Goal: Check status: Check status

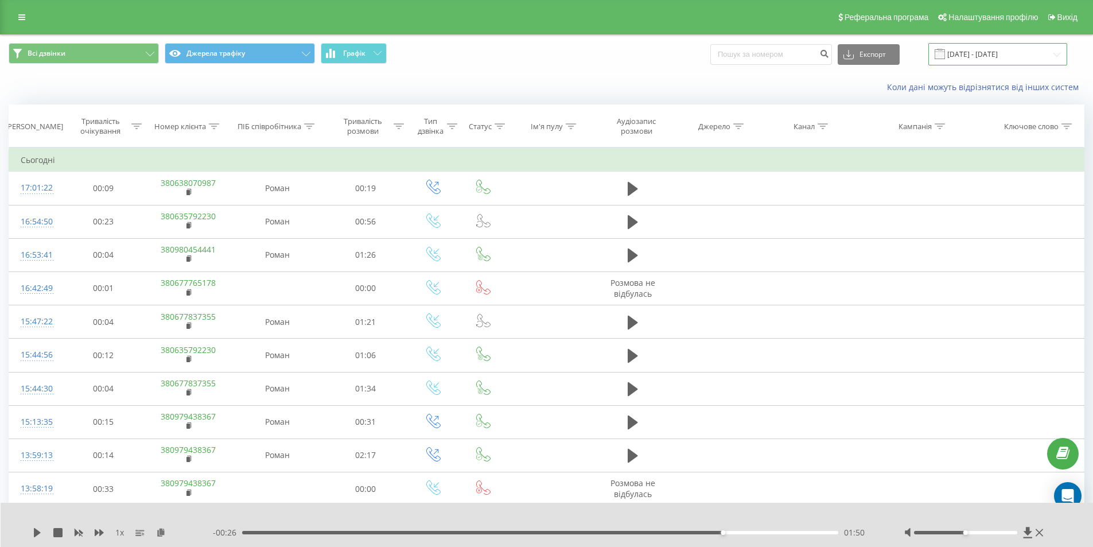
click at [975, 56] on input "[DATE] - [DATE]" at bounding box center [997, 54] width 139 height 22
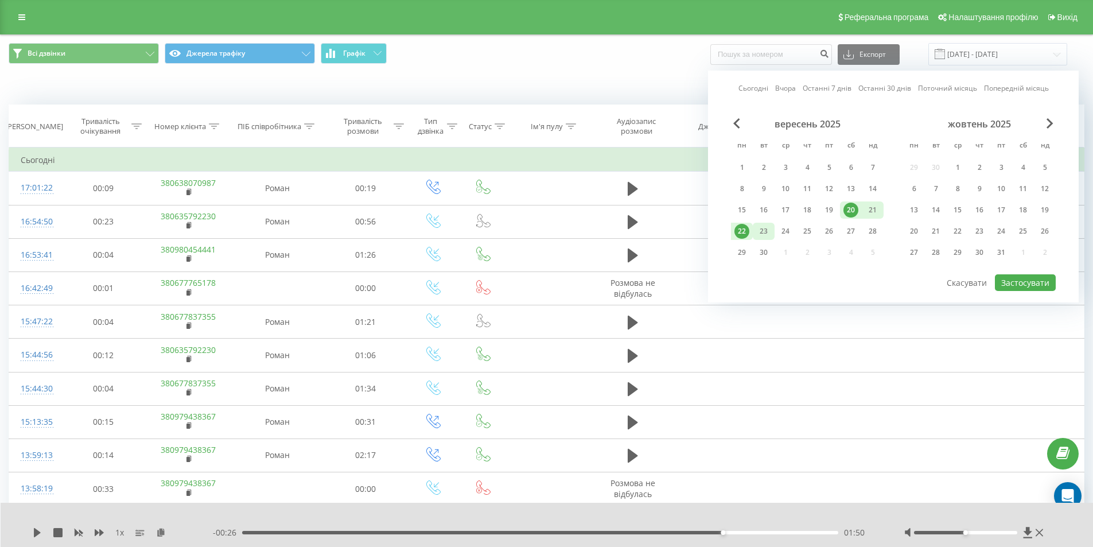
click at [753, 236] on div "23" at bounding box center [764, 231] width 22 height 17
click at [1027, 287] on button "Застосувати" at bounding box center [1025, 282] width 61 height 17
type input "[DATE] - [DATE]"
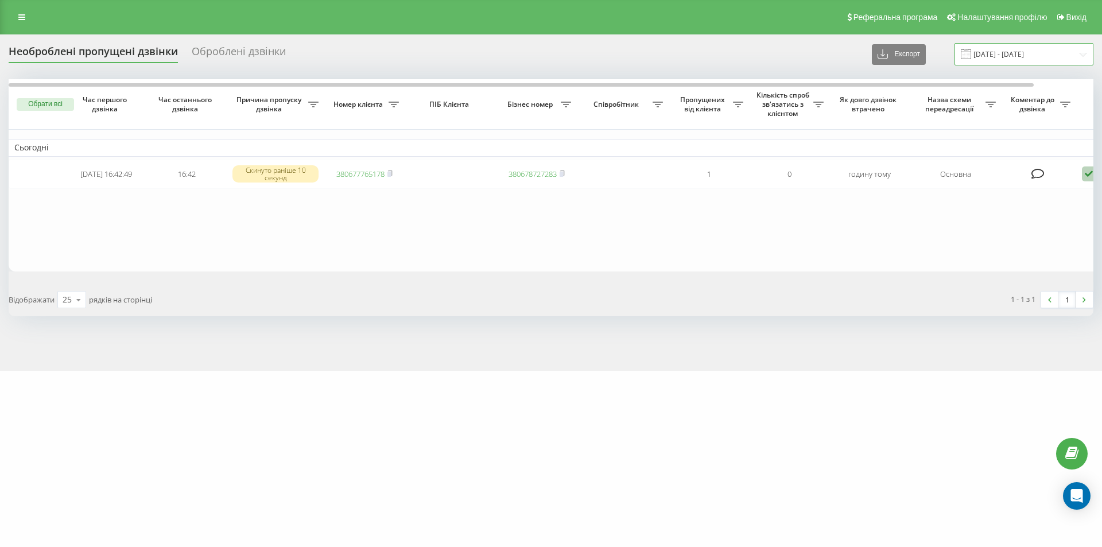
click at [1025, 56] on input "[DATE] - [DATE]" at bounding box center [1023, 54] width 139 height 22
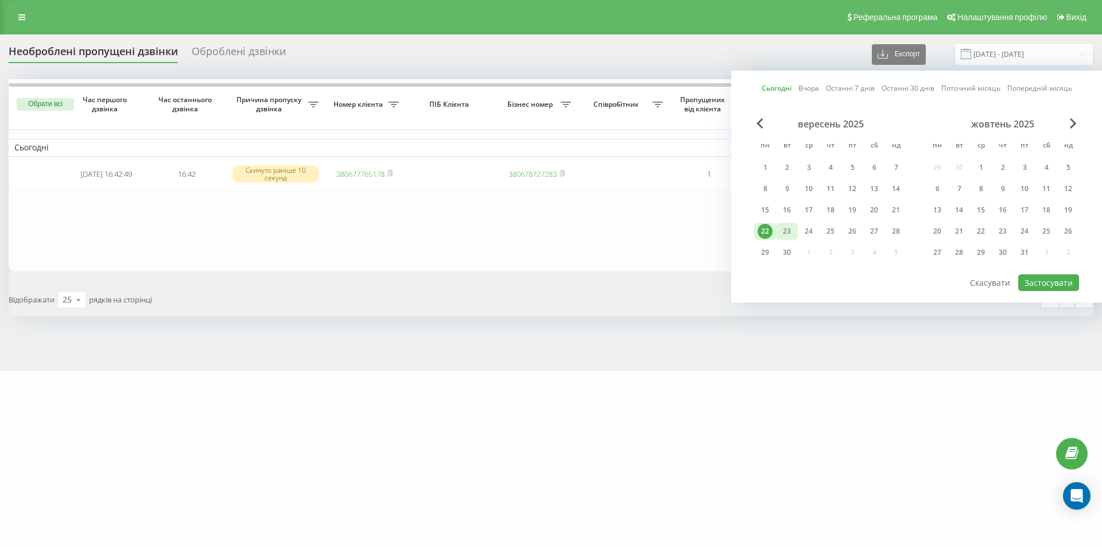
click at [789, 229] on div "23" at bounding box center [786, 231] width 15 height 15
click at [1059, 286] on button "Застосувати" at bounding box center [1048, 282] width 61 height 17
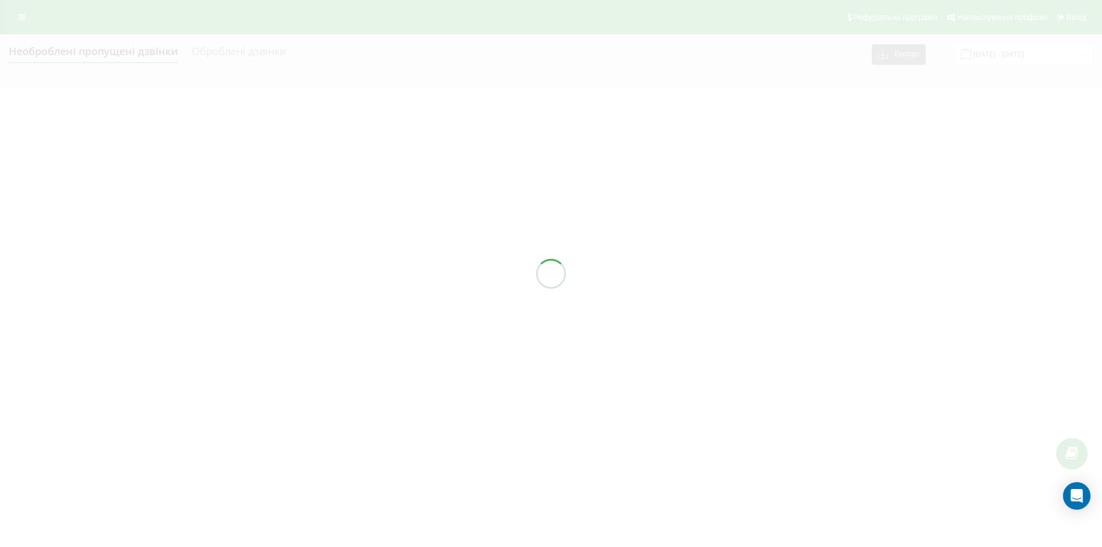
type input "[DATE] - [DATE]"
